Goal: Information Seeking & Learning: Check status

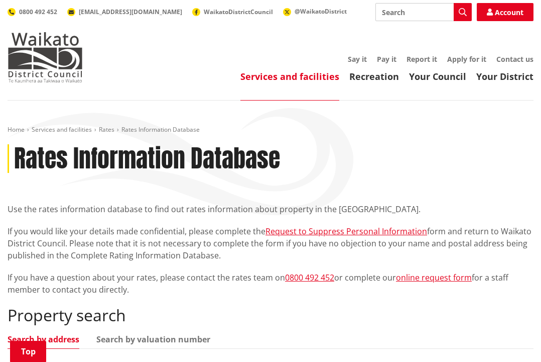
scroll to position [179, 0]
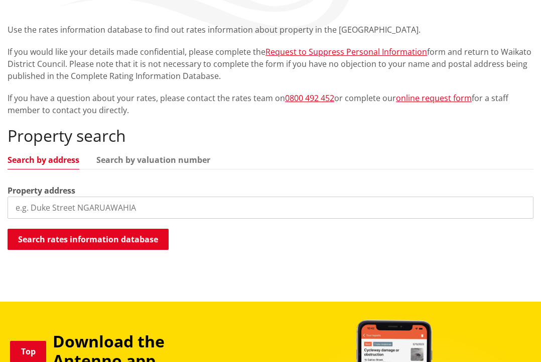
click at [153, 211] on input "search" at bounding box center [271, 207] width 526 height 22
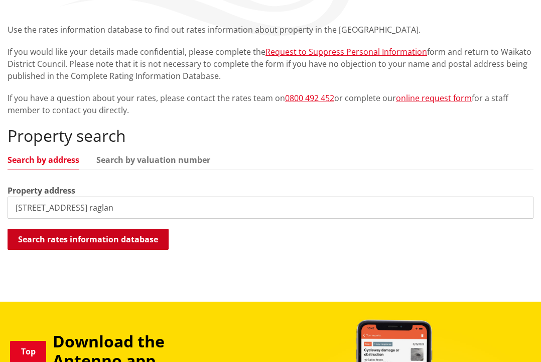
type input "24C rose street raglan"
click at [110, 239] on button "Search rates information database" at bounding box center [88, 238] width 161 height 21
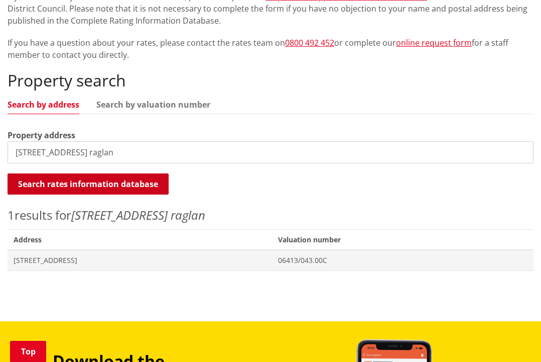
scroll to position [237, 0]
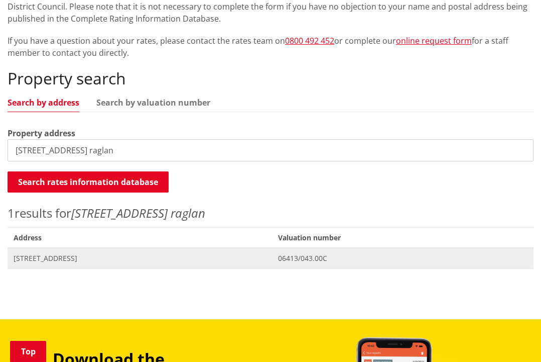
click at [61, 258] on span "[STREET_ADDRESS]" at bounding box center [140, 258] width 253 height 10
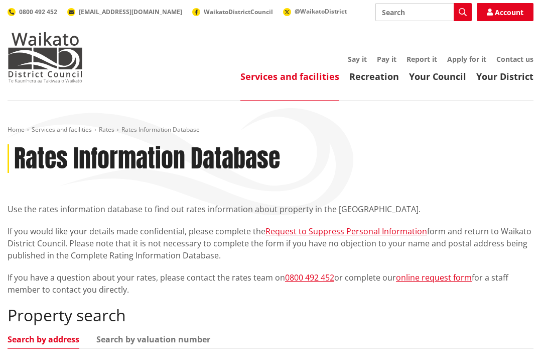
scroll to position [236, 0]
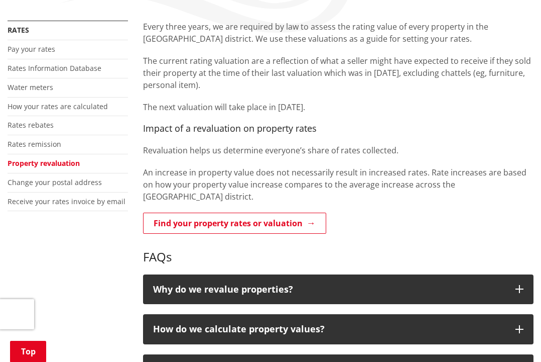
scroll to position [193, 0]
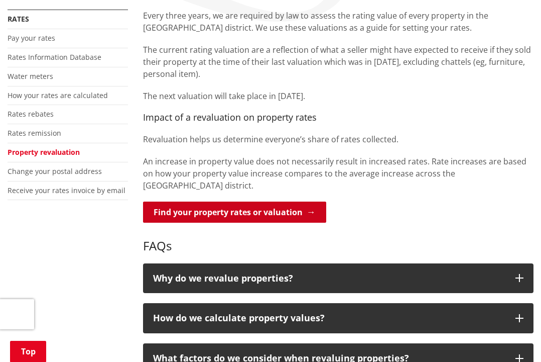
click at [242, 201] on link "Find your property rates or valuation" at bounding box center [234, 211] width 183 height 21
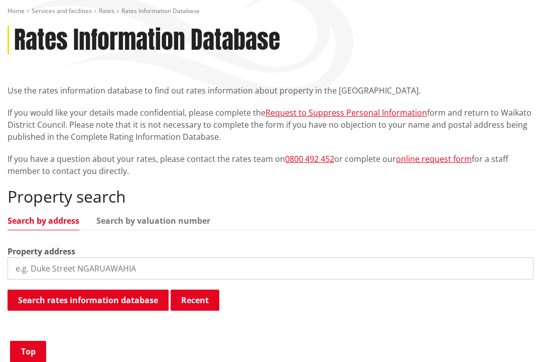
scroll to position [203, 0]
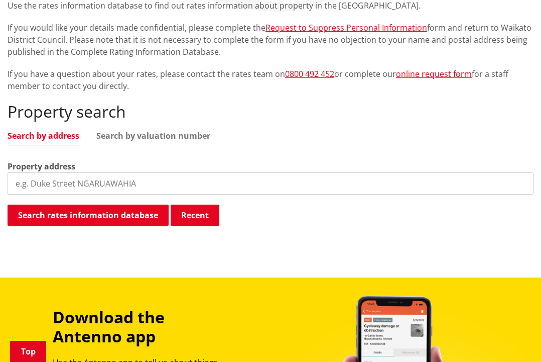
click at [150, 185] on input "search" at bounding box center [271, 183] width 526 height 22
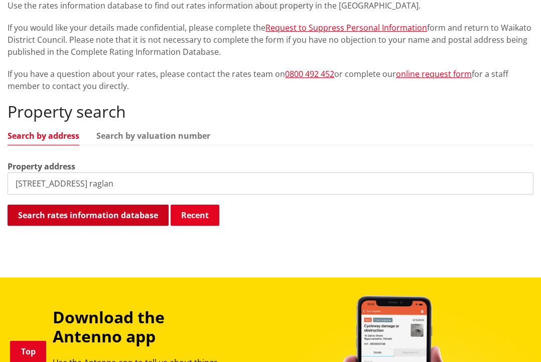
type input "24C rose street raglan"
click at [123, 225] on div "Search rates information database Recent Searching..." at bounding box center [271, 215] width 526 height 23
click at [131, 214] on button "Search rates information database" at bounding box center [88, 214] width 161 height 21
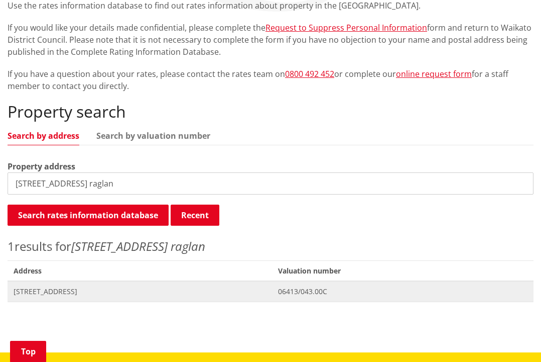
click at [75, 291] on span "24C Rose Street RAGLAN" at bounding box center [140, 291] width 253 height 10
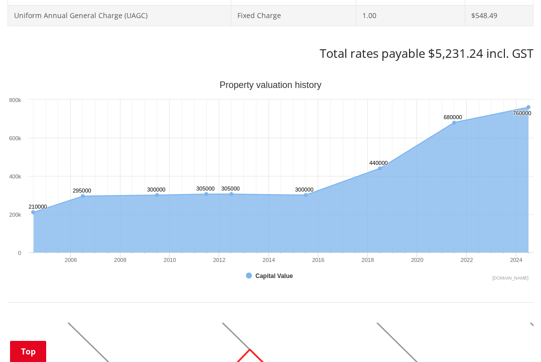
scroll to position [654, 0]
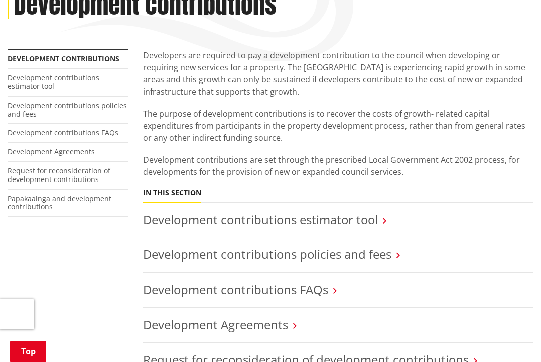
scroll to position [194, 0]
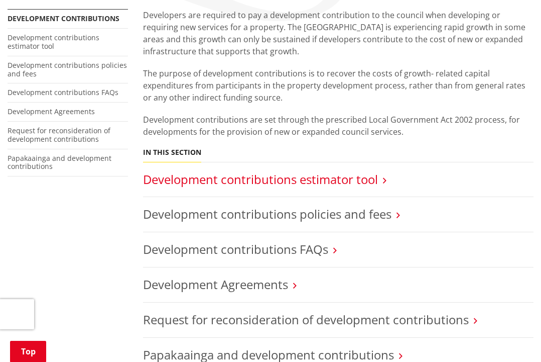
click at [237, 177] on link "Development contributions estimator tool" at bounding box center [260, 179] width 235 height 17
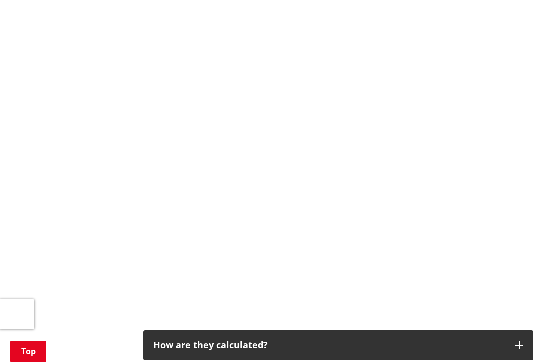
scroll to position [425, 0]
